Goal: Information Seeking & Learning: Learn about a topic

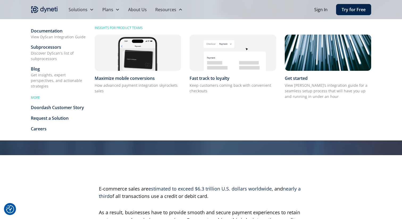
click at [35, 68] on div "Blog" at bounding box center [58, 69] width 55 height 6
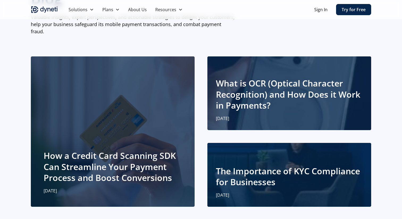
scroll to position [55, 0]
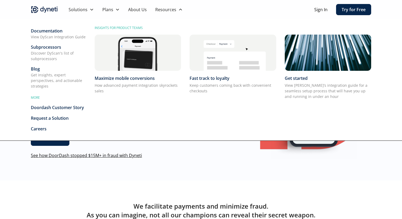
click at [39, 79] on div "Get insights, expert perspectives, and actionable strategies" at bounding box center [58, 80] width 55 height 17
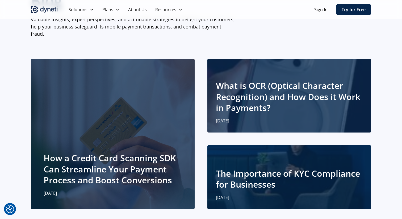
scroll to position [49, 0]
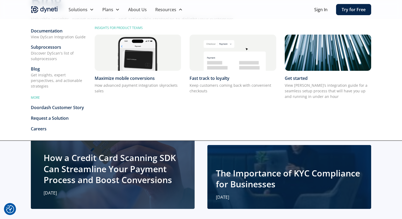
scroll to position [54, 0]
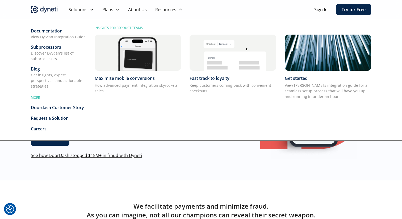
click at [42, 75] on div "Get insights, expert perspectives, and actionable strategies" at bounding box center [58, 80] width 55 height 17
click at [52, 72] on div "Get insights, expert perspectives, and actionable strategies" at bounding box center [58, 80] width 55 height 17
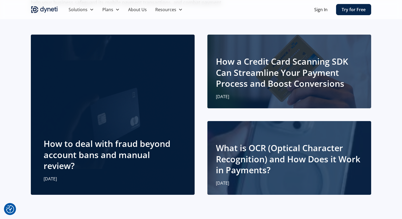
scroll to position [77, 0]
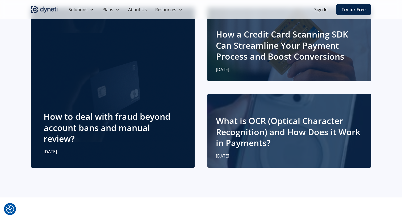
scroll to position [97, 0]
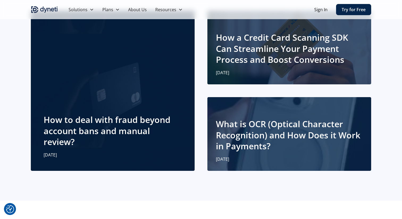
click at [162, 126] on h2 "How to deal with fraud beyond account bans and manual review?" at bounding box center [113, 130] width 138 height 33
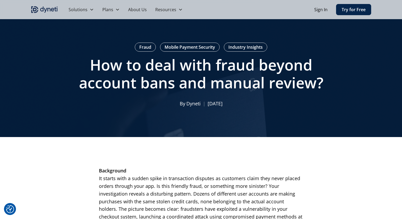
click at [43, 5] on div "Solutions DyScan Market-leading SDK card Scanner DyScan for Retail Stop Checkou…" at bounding box center [201, 9] width 340 height 19
click at [43, 7] on img "home" at bounding box center [44, 9] width 27 height 8
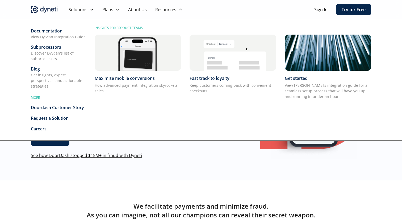
click at [41, 75] on div "Get insights, expert perspectives, and actionable strategies" at bounding box center [58, 80] width 55 height 17
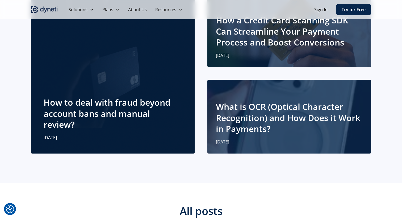
scroll to position [116, 0]
